Goal: Task Accomplishment & Management: Manage account settings

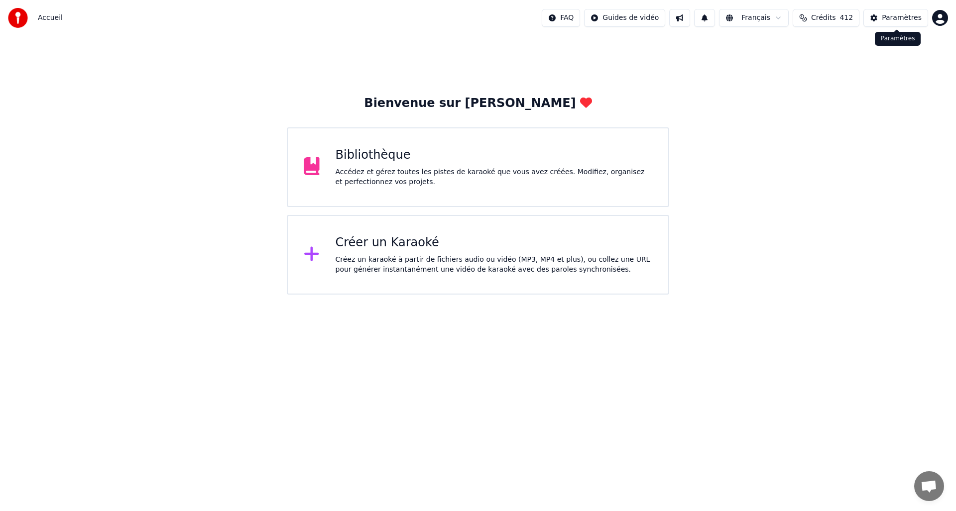
click at [904, 18] on div "Paramètres" at bounding box center [902, 18] width 40 height 10
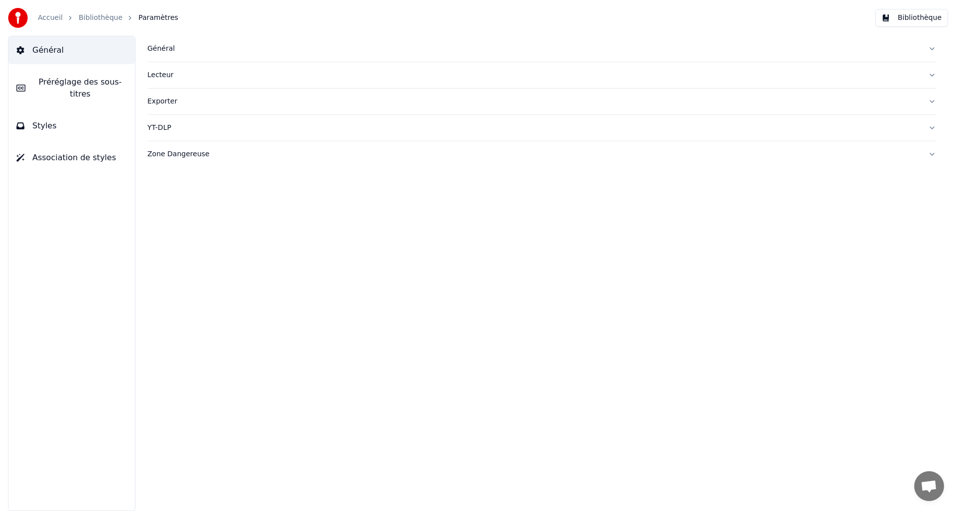
click at [164, 19] on span "Paramètres" at bounding box center [158, 18] width 40 height 10
click at [164, 49] on div "Général" at bounding box center [533, 49] width 773 height 10
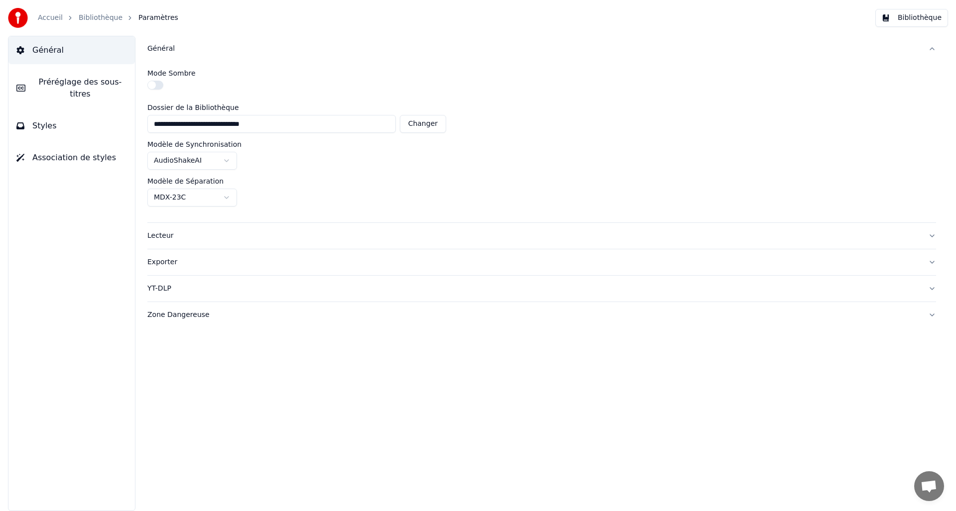
click at [19, 15] on img at bounding box center [18, 18] width 20 height 20
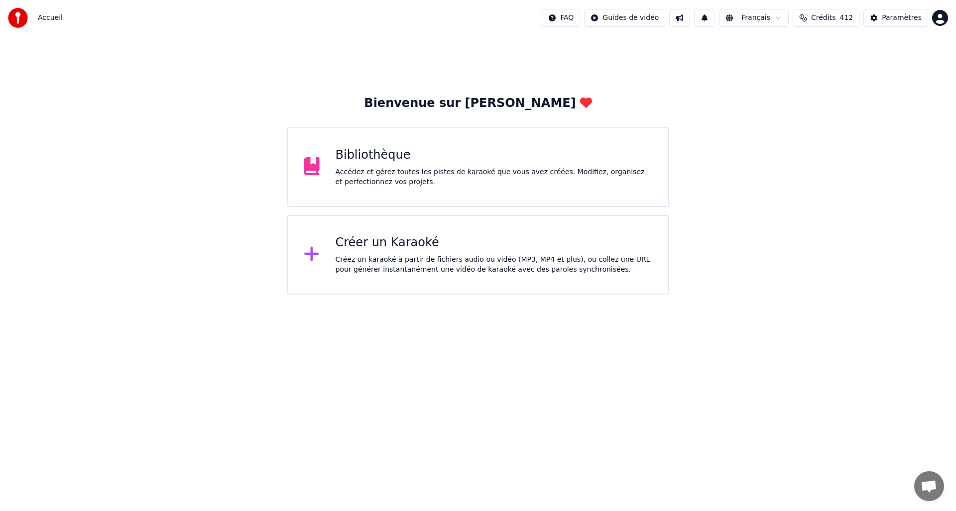
click at [826, 21] on span "Crédits" at bounding box center [823, 18] width 24 height 10
click at [839, 18] on button "Crédits 412" at bounding box center [826, 18] width 67 height 18
click at [558, 18] on html "Accueil FAQ Guides de vidéo Français Crédits 412 Paramètres Bienvenue sur Youka…" at bounding box center [478, 147] width 956 height 295
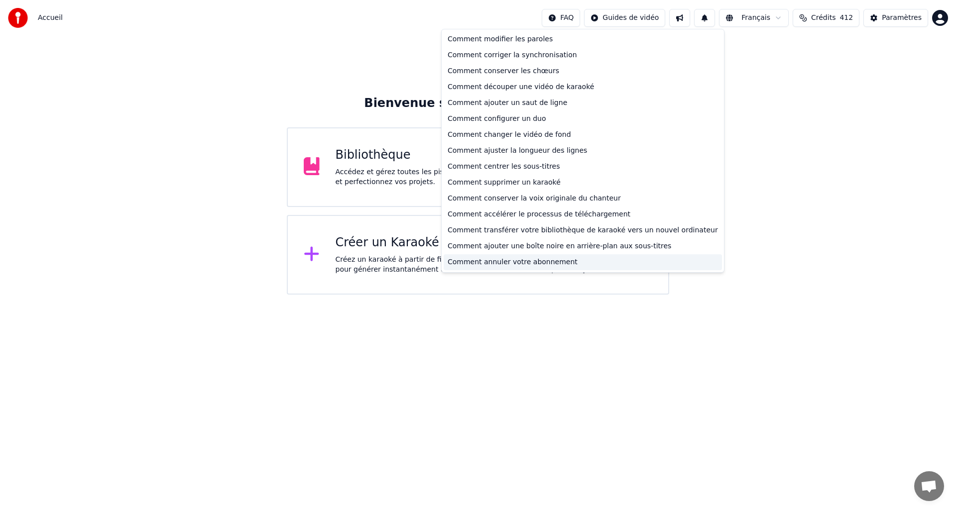
click at [526, 262] on div "Comment annuler votre abonnement" at bounding box center [583, 262] width 278 height 16
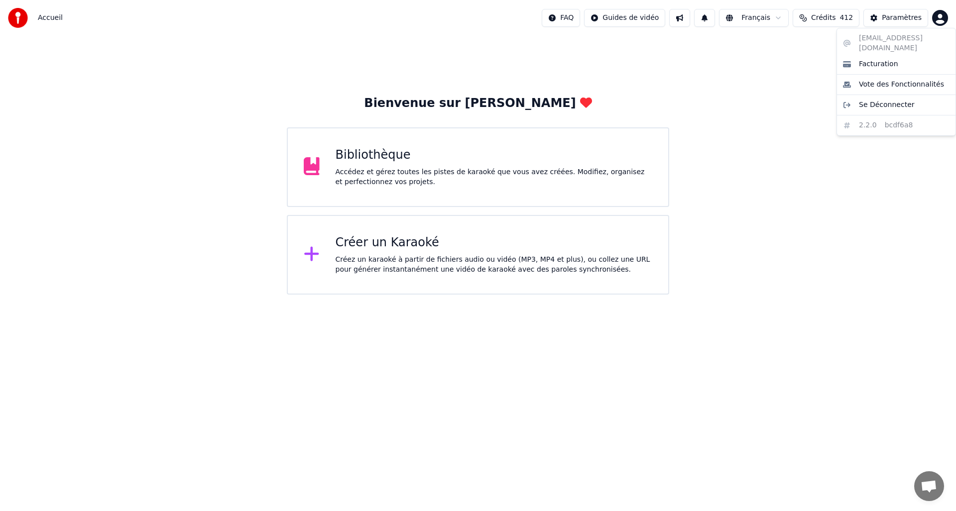
click at [942, 18] on html "Accueil FAQ Guides de vidéo Français Crédits 412 Paramètres Bienvenue sur Youka…" at bounding box center [478, 147] width 956 height 295
click at [887, 59] on span "Facturation" at bounding box center [878, 64] width 39 height 10
click at [941, 21] on html "Accueil FAQ Guides de vidéo Français Crédits 412 Paramètres Bienvenue sur Youka…" at bounding box center [478, 147] width 956 height 295
click at [880, 59] on span "Facturation" at bounding box center [878, 64] width 39 height 10
